Goal: Information Seeking & Learning: Learn about a topic

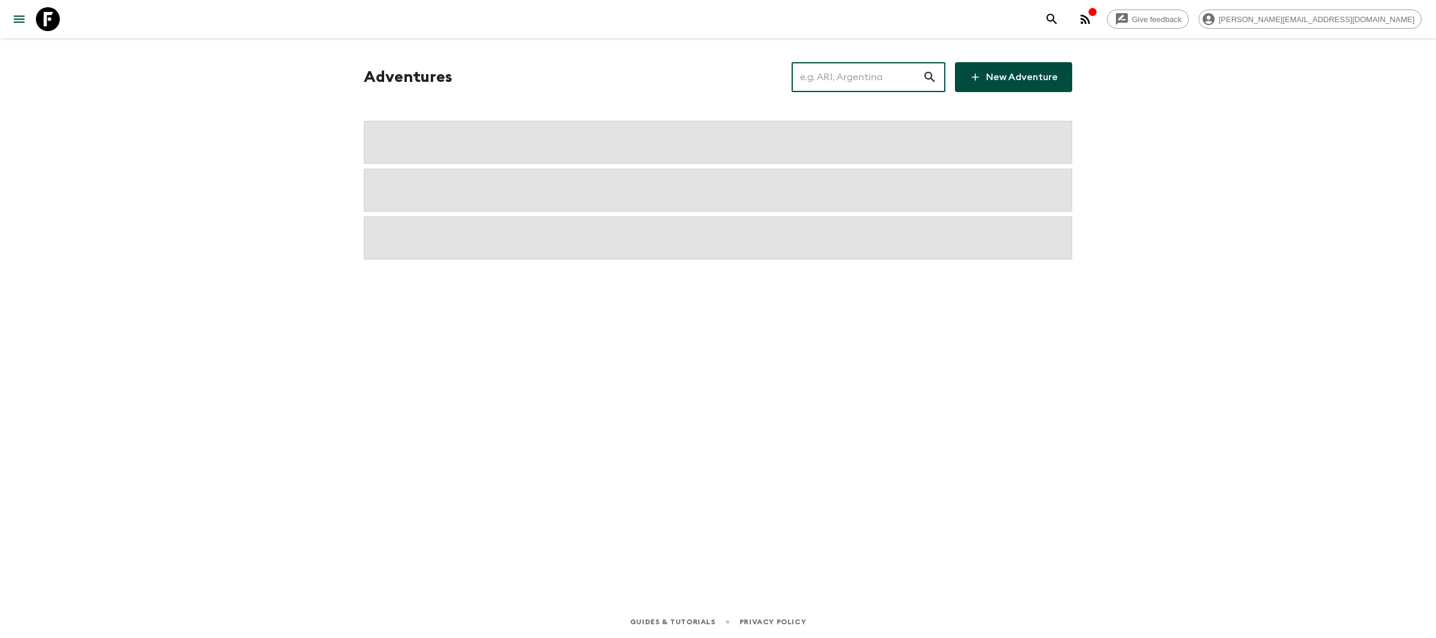
click at [865, 80] on input "text" at bounding box center [856, 76] width 131 height 33
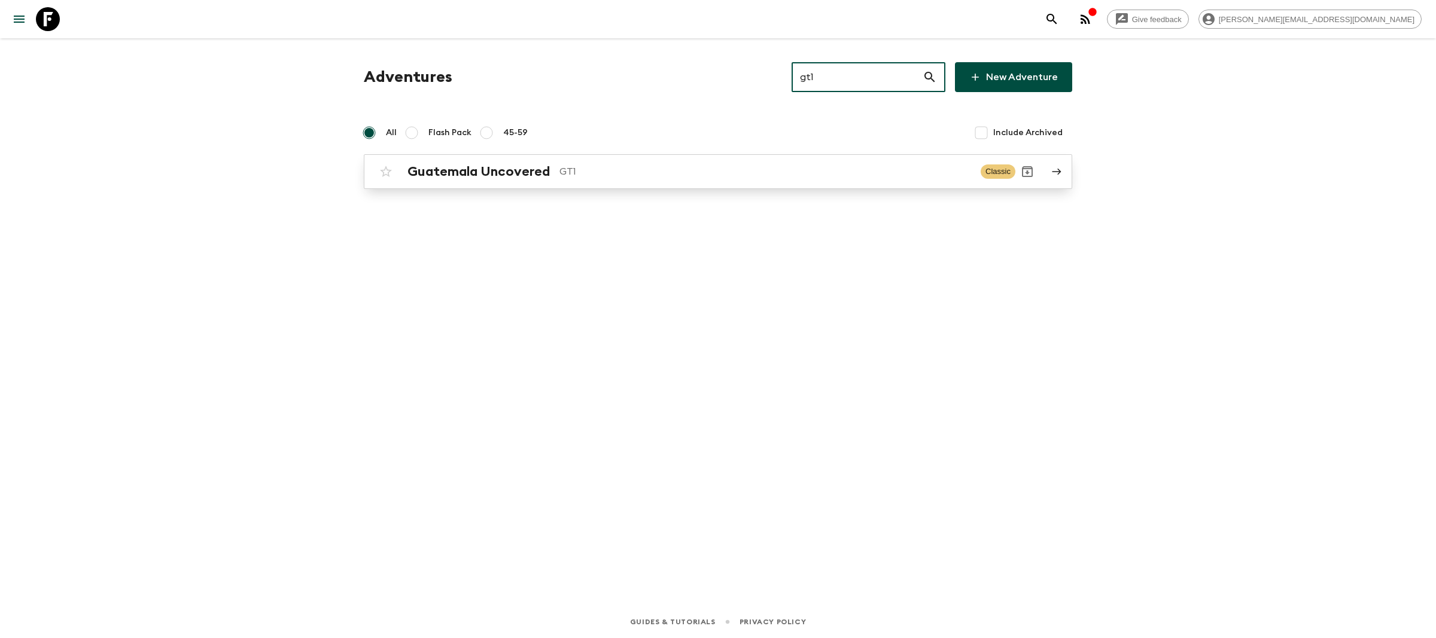
type input "gt1"
click at [516, 165] on h2 "Guatemala Uncovered" at bounding box center [478, 172] width 142 height 16
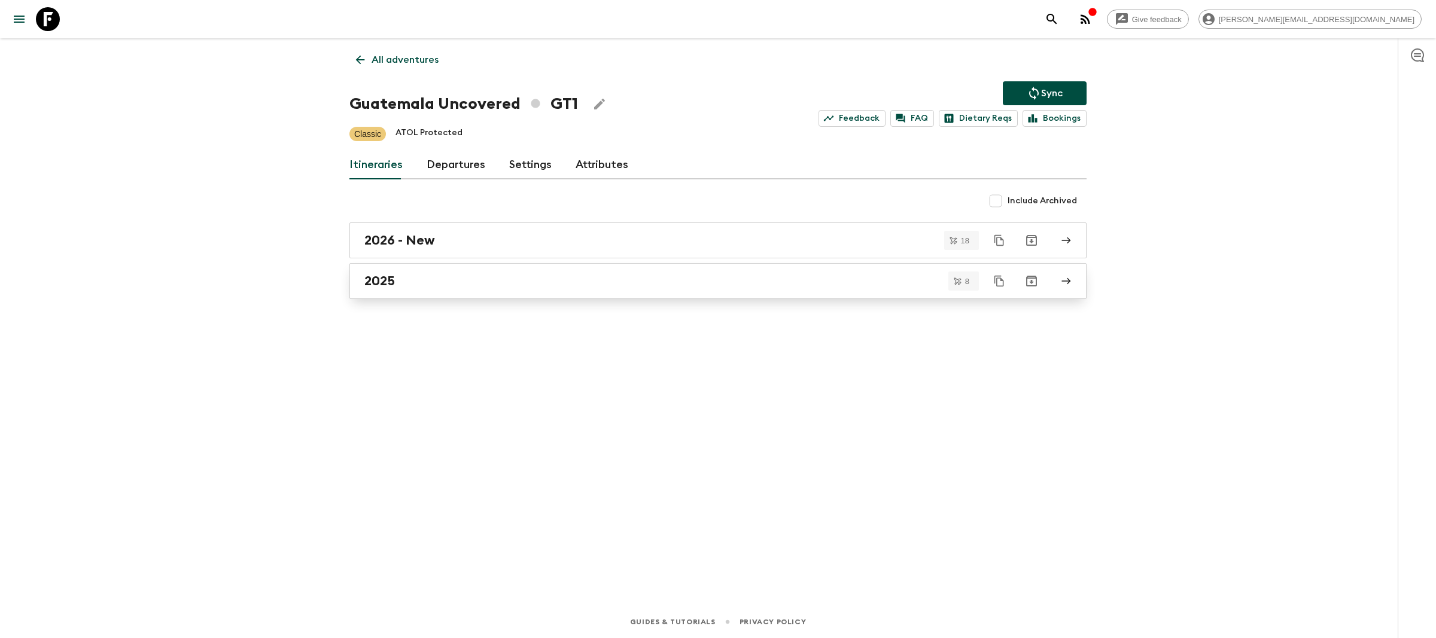
click at [409, 286] on div "2025" at bounding box center [706, 281] width 684 height 16
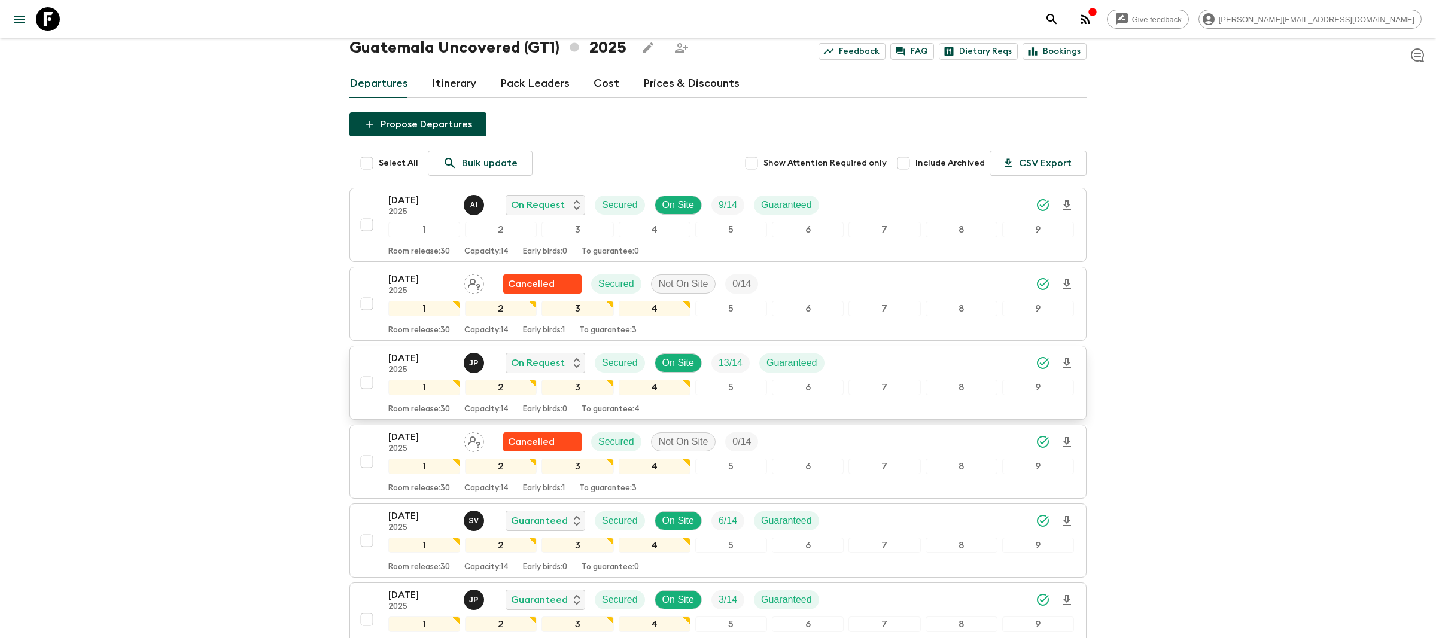
scroll to position [51, 0]
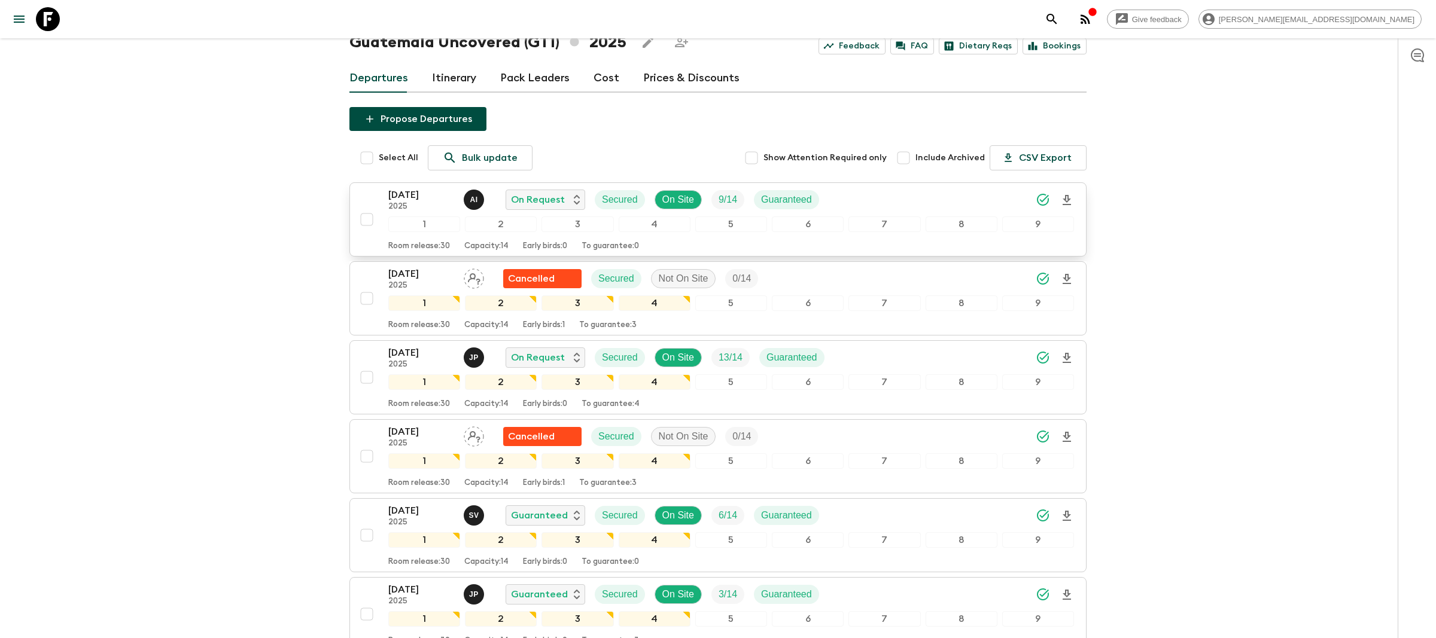
click at [424, 207] on p "2025" at bounding box center [421, 207] width 66 height 10
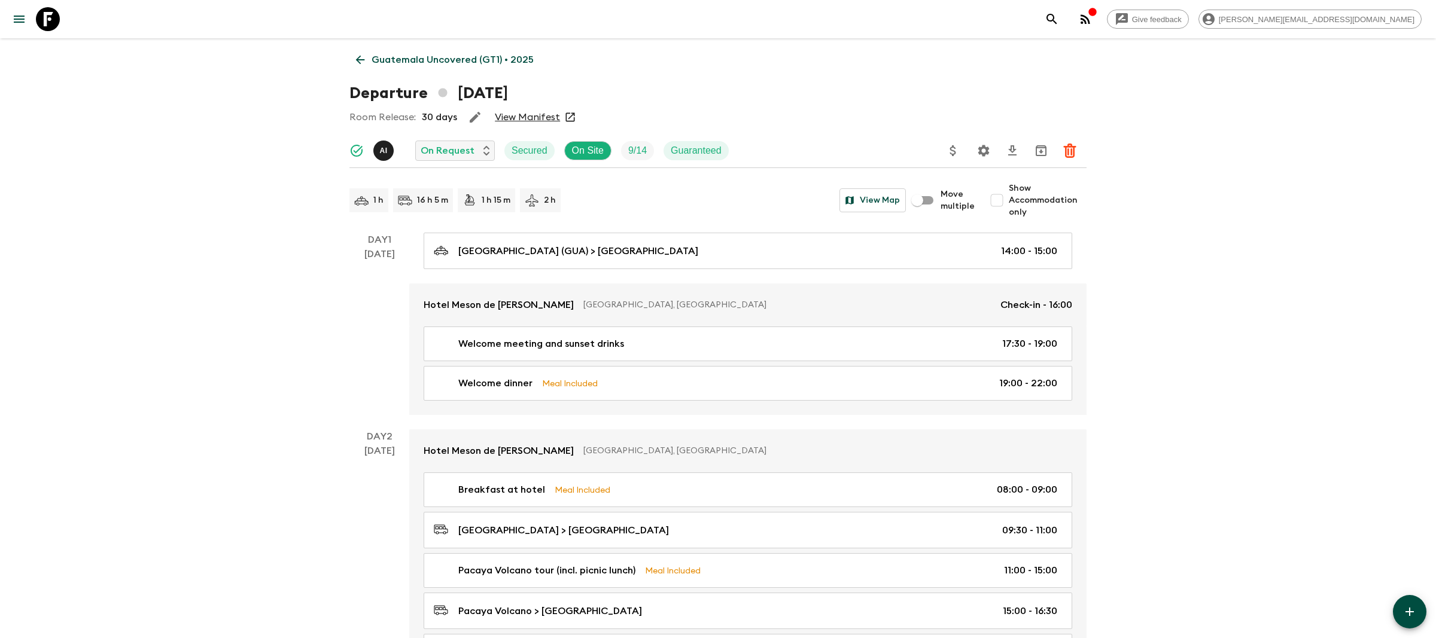
click at [998, 202] on input "Show Accommodation only" at bounding box center [997, 200] width 24 height 24
checkbox input "true"
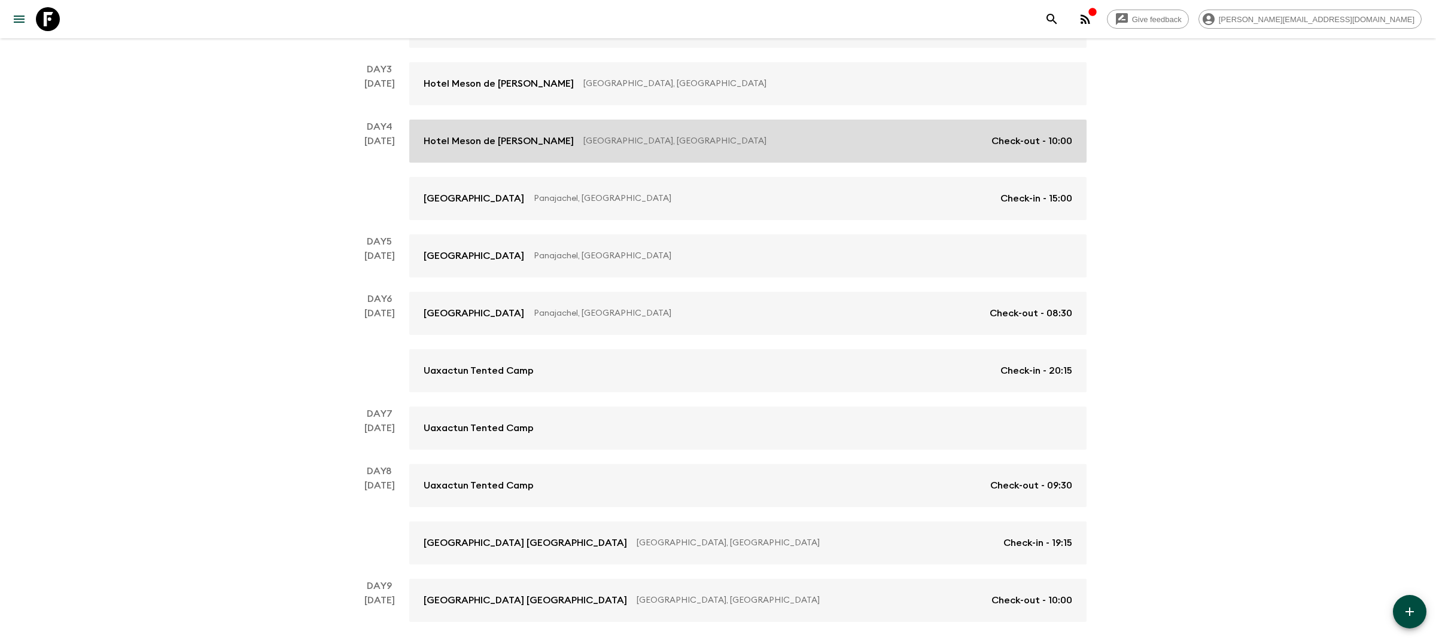
scroll to position [334, 0]
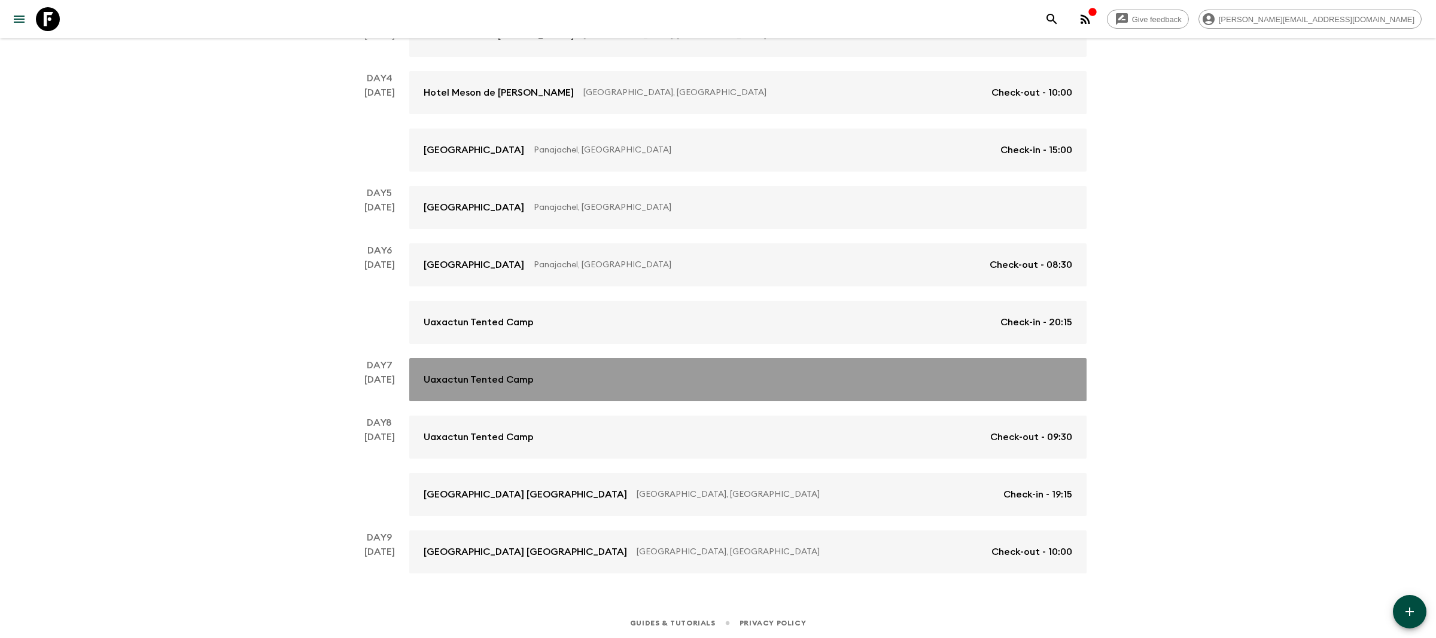
click at [590, 389] on link "Uaxactun Tented Camp" at bounding box center [747, 379] width 677 height 43
